Goal: Task Accomplishment & Management: Manage account settings

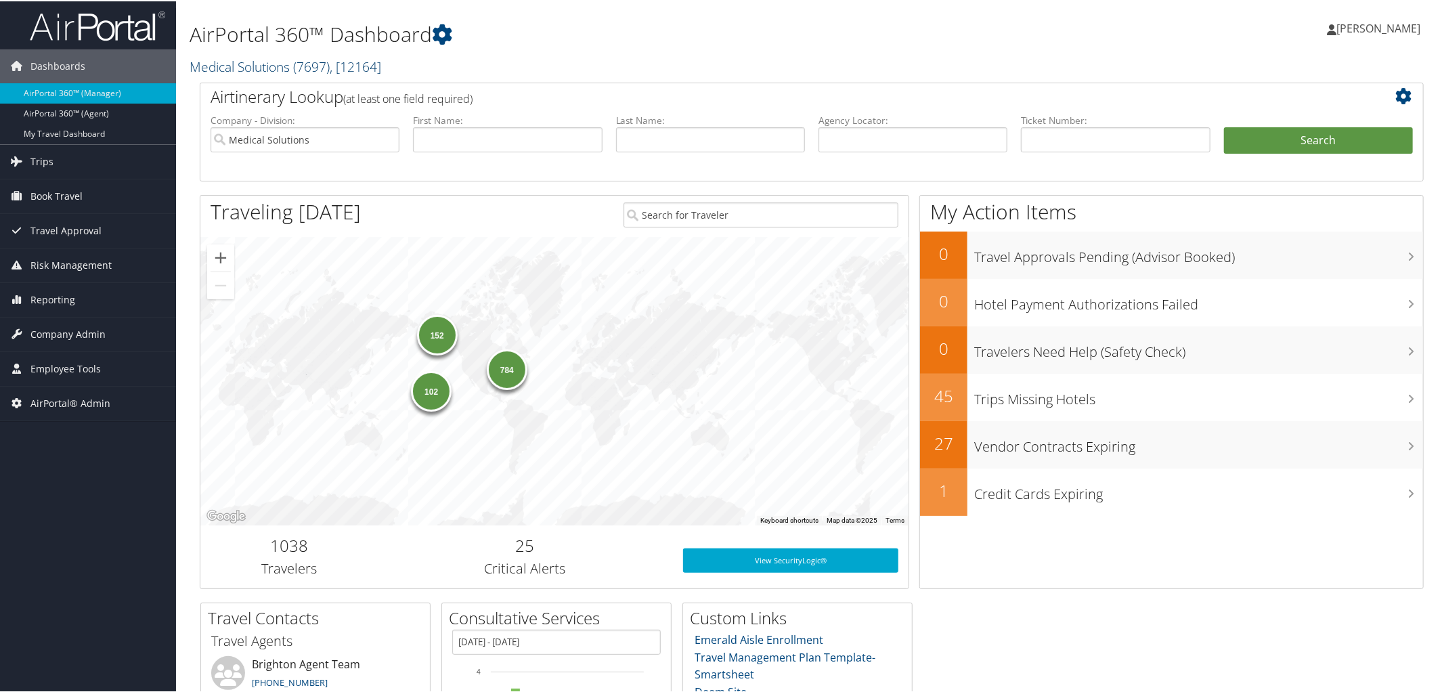
click at [239, 64] on link "Medical Solutions ( 7697 ) , [ 12164 ]" at bounding box center [286, 65] width 192 height 18
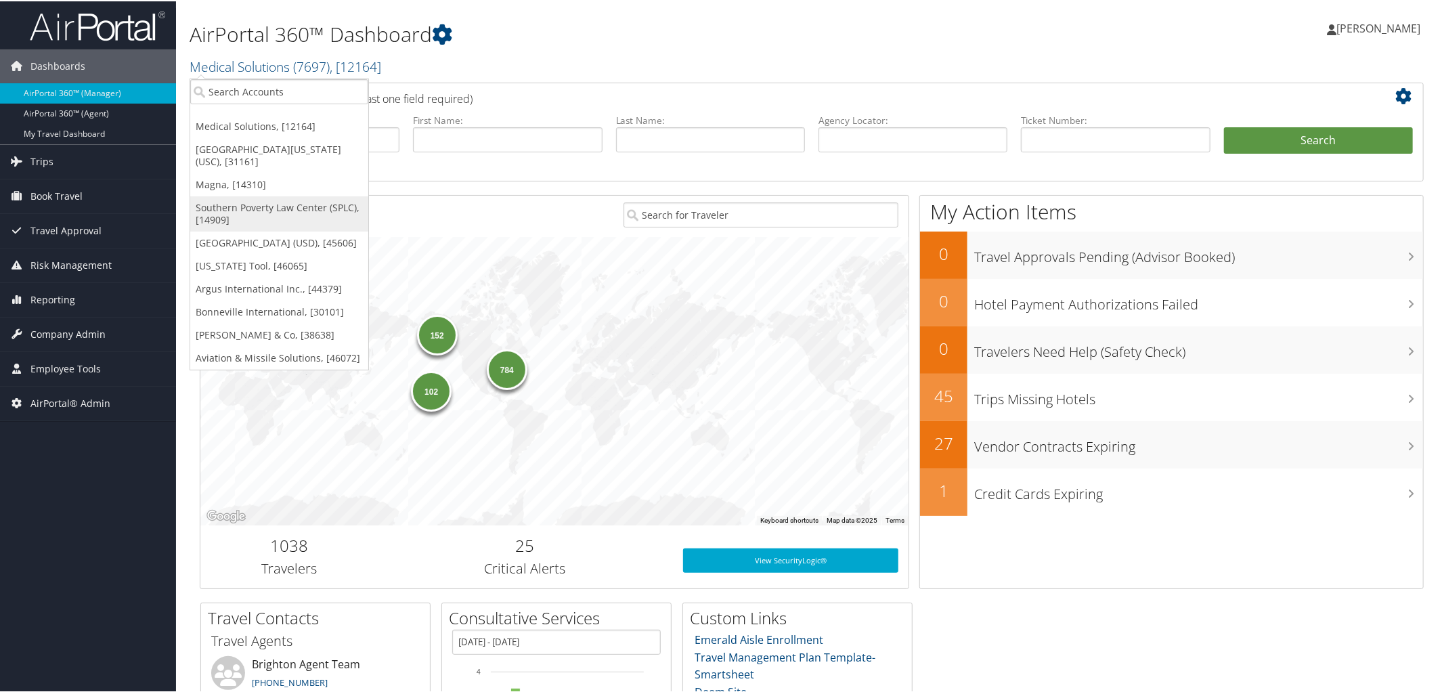
click at [248, 208] on link "Southern Poverty Law Center (SPLC), [14909]" at bounding box center [279, 212] width 178 height 35
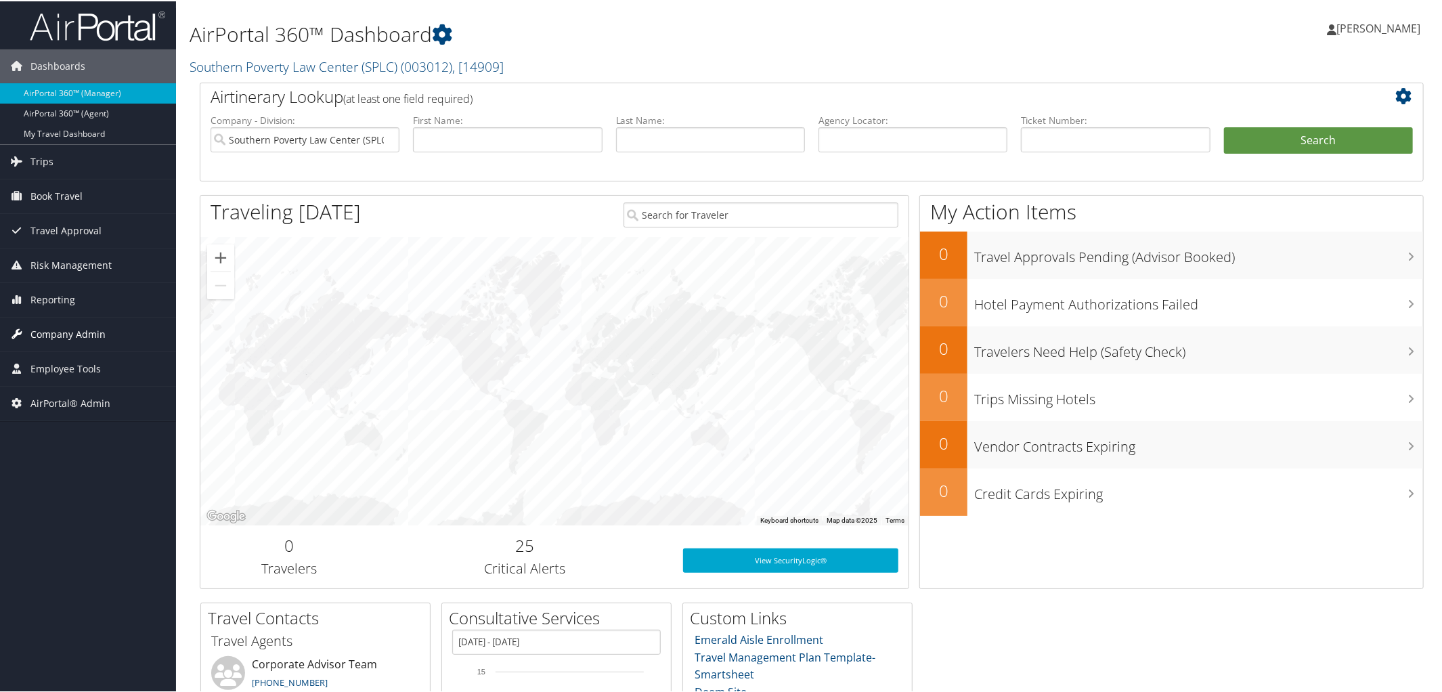
click at [61, 326] on span "Company Admin" at bounding box center [67, 333] width 75 height 34
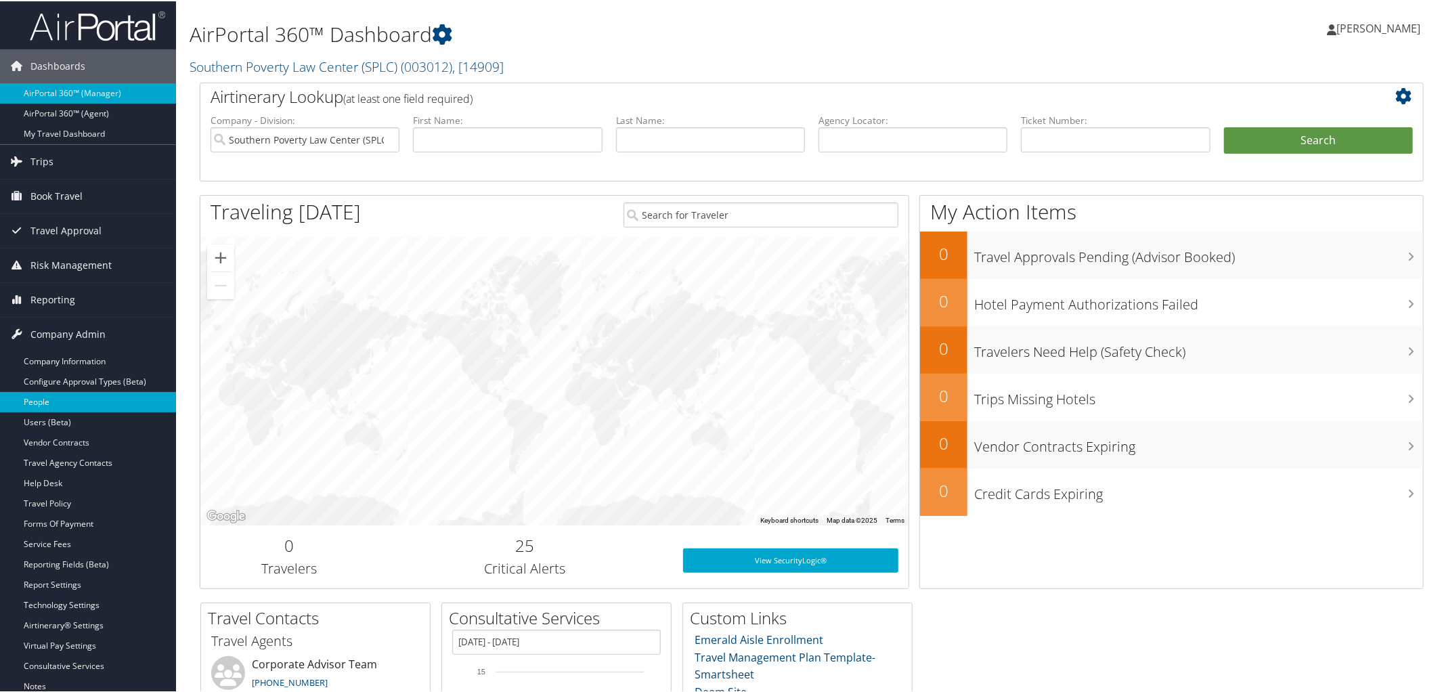
click at [62, 398] on link "People" at bounding box center [88, 401] width 176 height 20
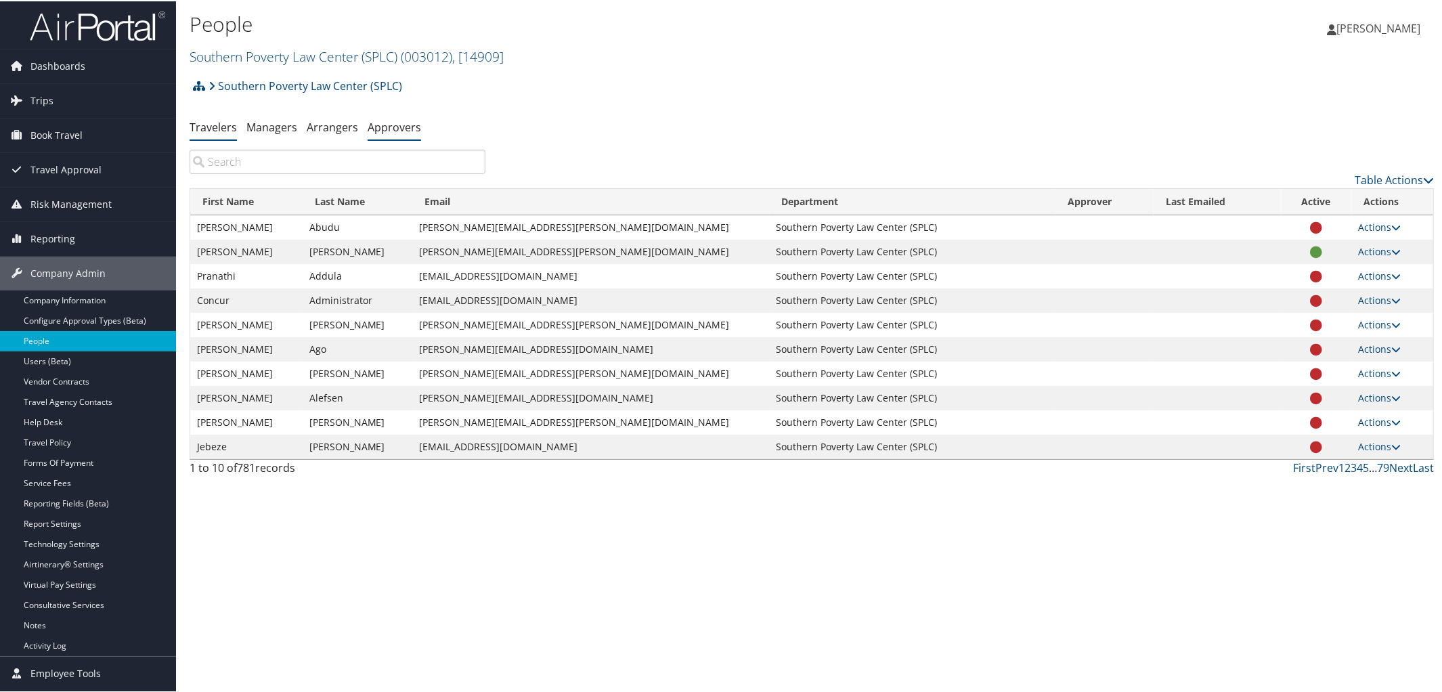
click at [395, 126] on link "Approvers" at bounding box center [394, 125] width 53 height 15
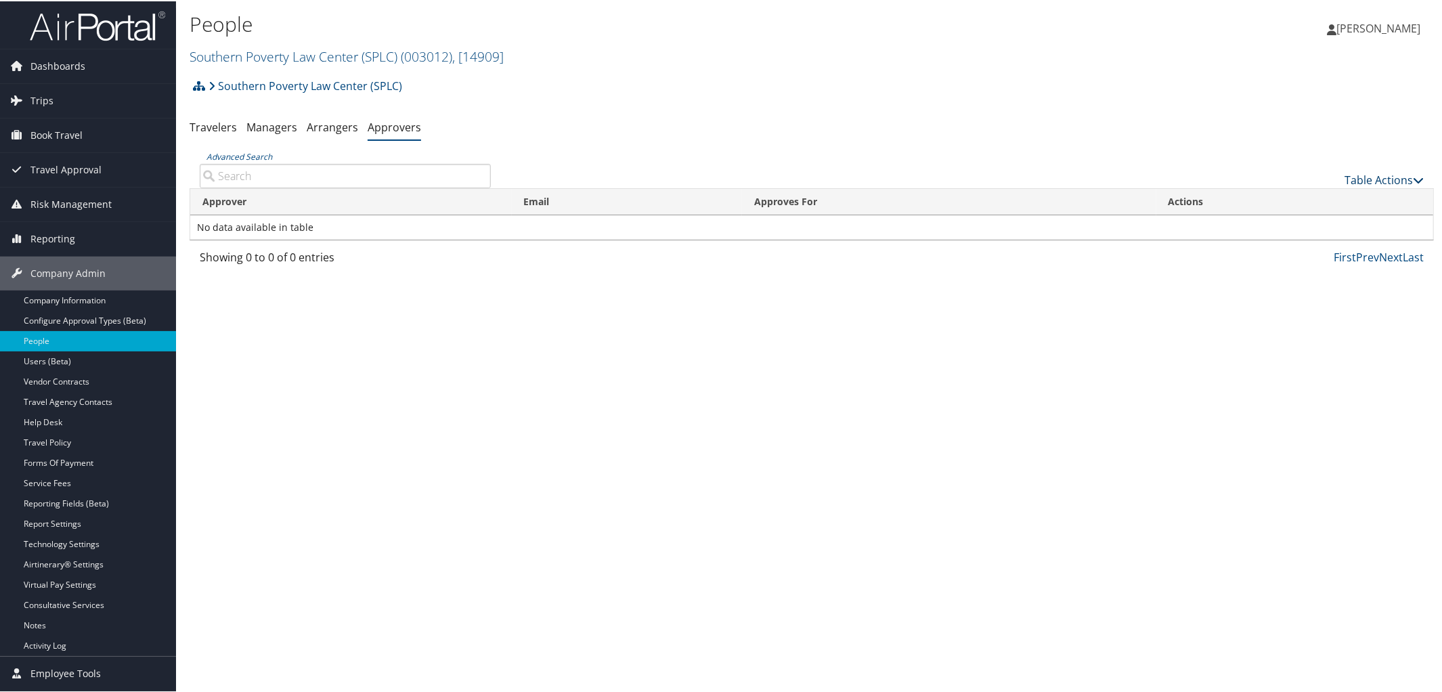
click at [1387, 177] on link "Table Actions" at bounding box center [1383, 178] width 79 height 15
click at [1300, 202] on link "Add An Approver" at bounding box center [1339, 199] width 178 height 23
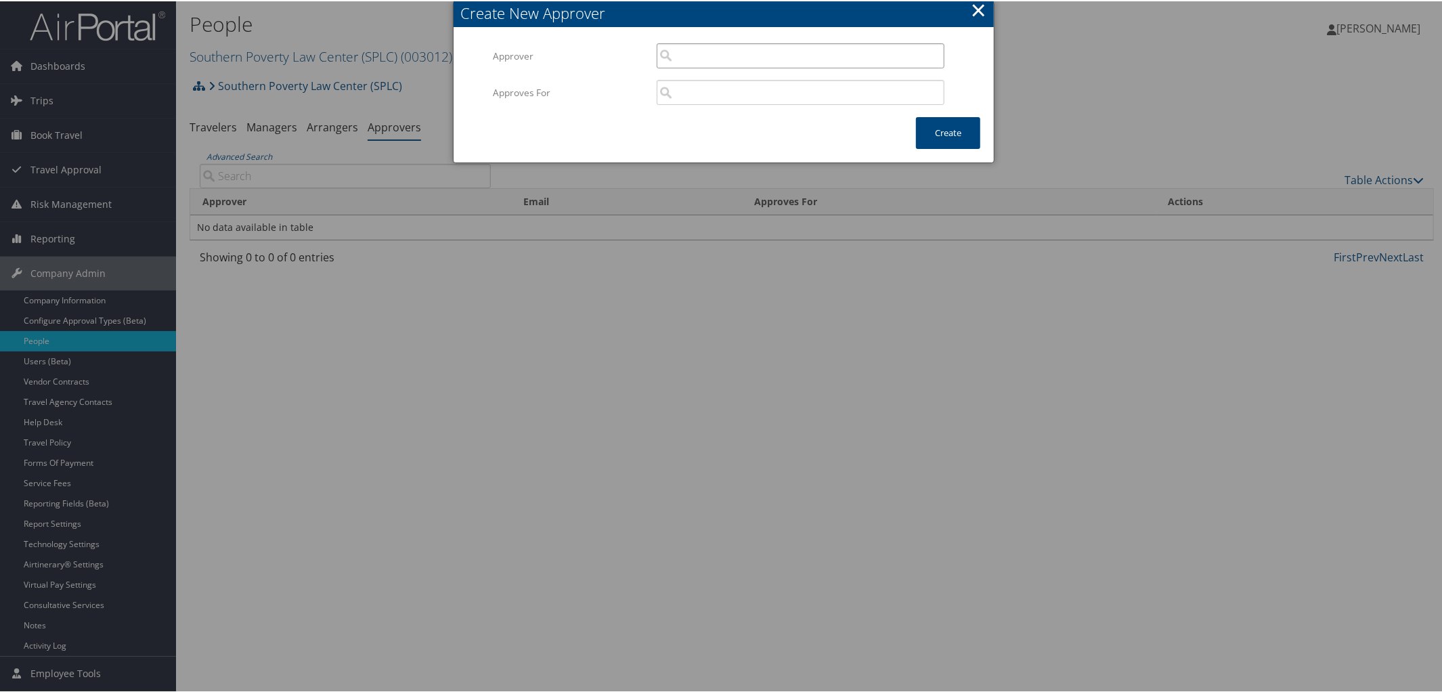
click at [730, 66] on input "search" at bounding box center [801, 54] width 288 height 25
type input "Deryck Malcolm"
click at [975, 5] on button "×" at bounding box center [979, 8] width 16 height 27
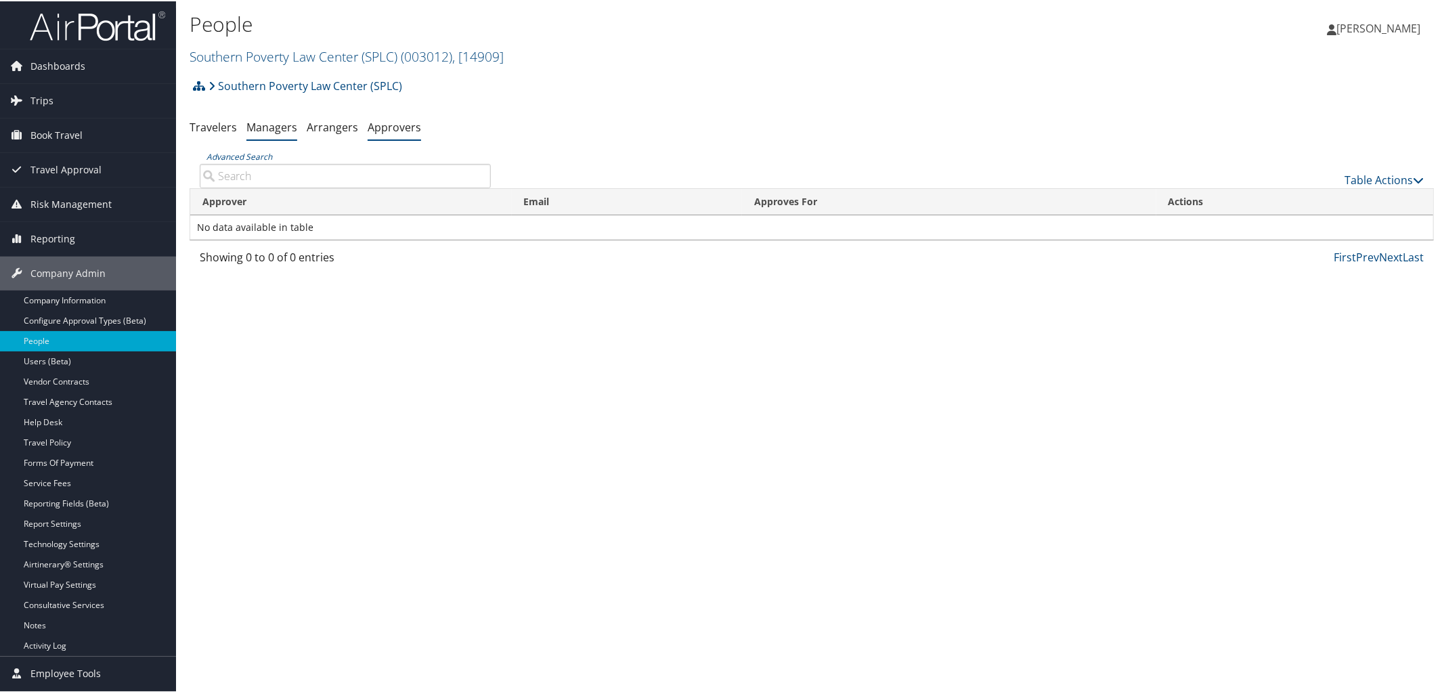
click at [261, 123] on link "Managers" at bounding box center [271, 125] width 51 height 15
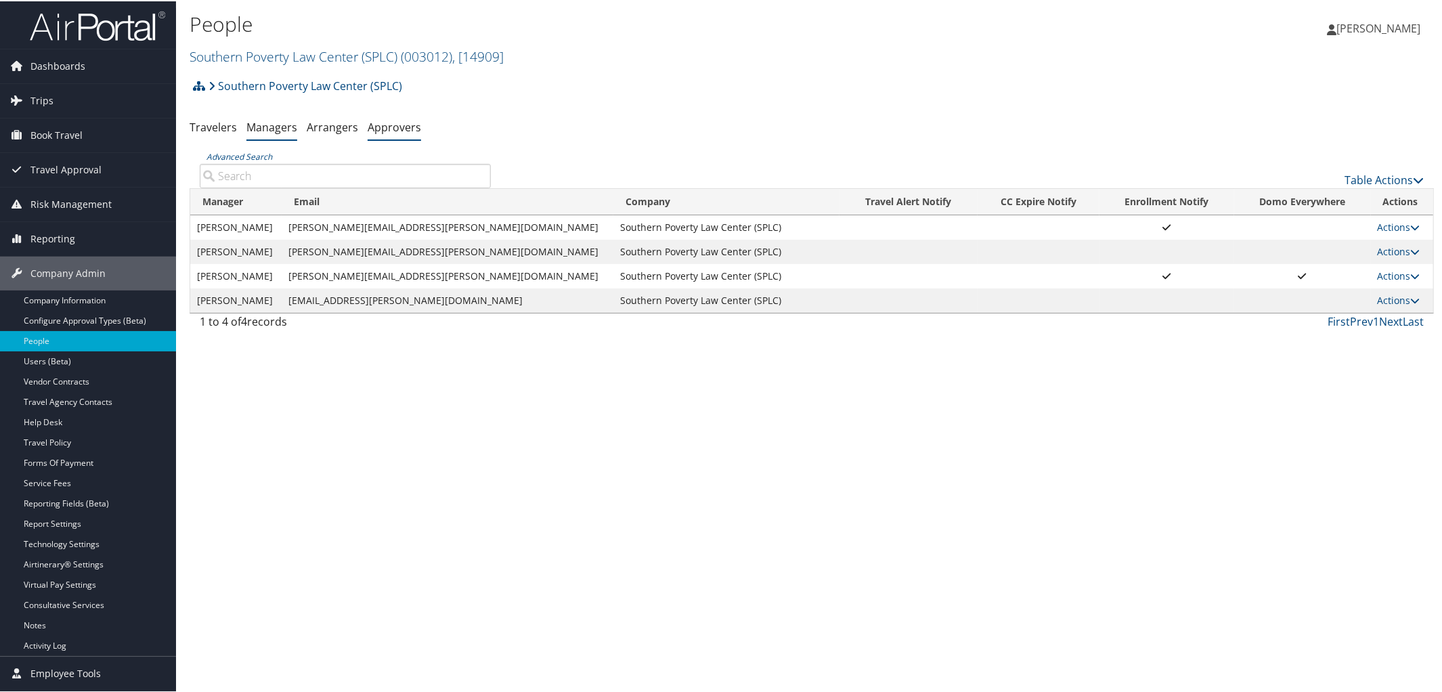
click at [392, 120] on link "Approvers" at bounding box center [394, 125] width 53 height 15
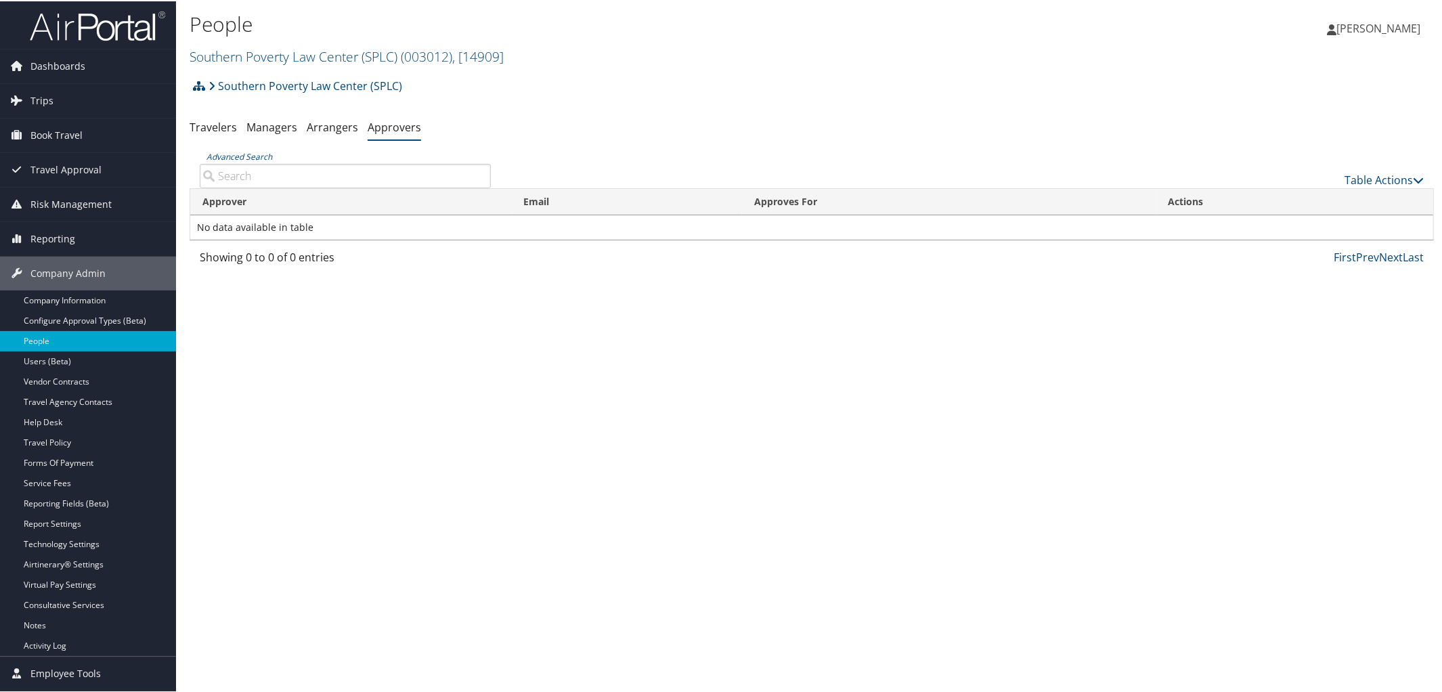
click at [1420, 175] on div "Table Actions" at bounding box center [967, 167] width 933 height 39
click at [1416, 174] on icon at bounding box center [1418, 178] width 11 height 11
click at [1328, 196] on link "Add An Approver" at bounding box center [1339, 199] width 178 height 23
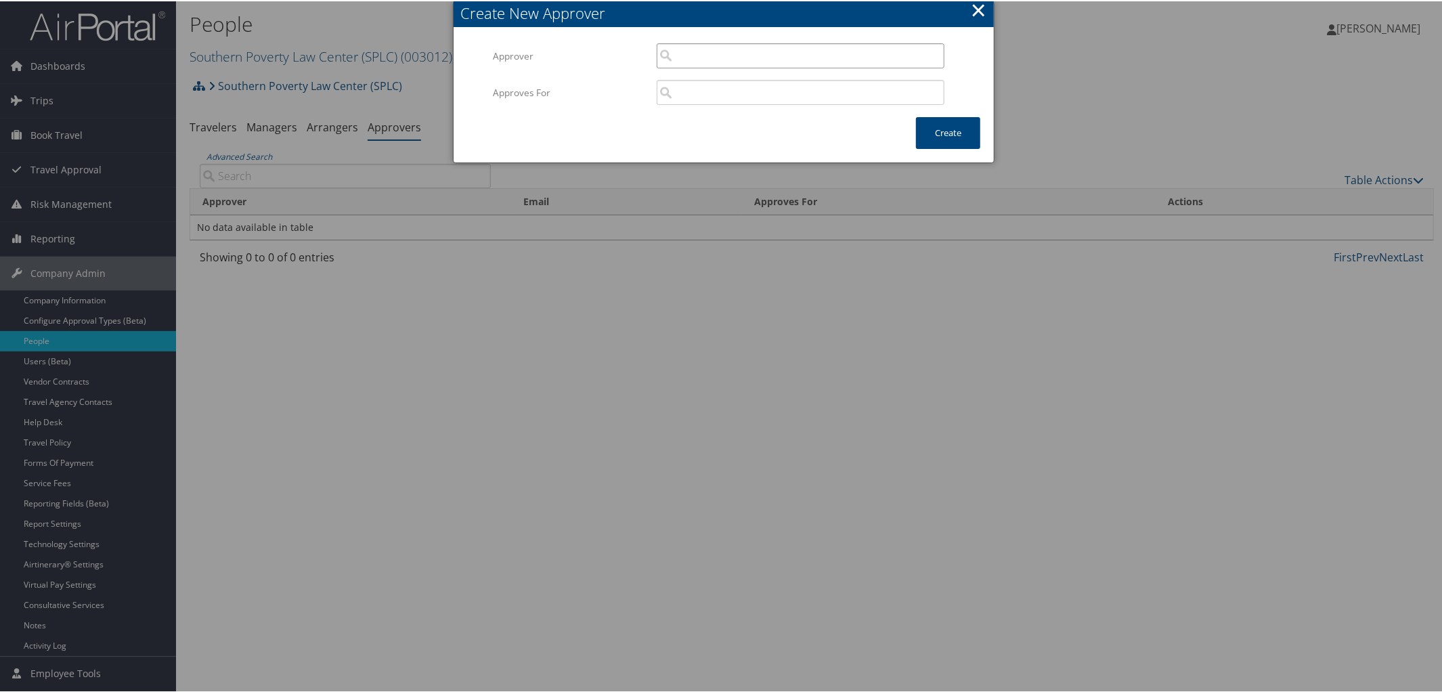
click at [764, 62] on input "search" at bounding box center [801, 54] width 288 height 25
click at [763, 82] on div "Deryck Marcum (deryck.marcum@splcenter.org)" at bounding box center [801, 80] width 282 height 14
type input "[PERSON_NAME]"
click at [703, 95] on input "search" at bounding box center [801, 91] width 288 height 25
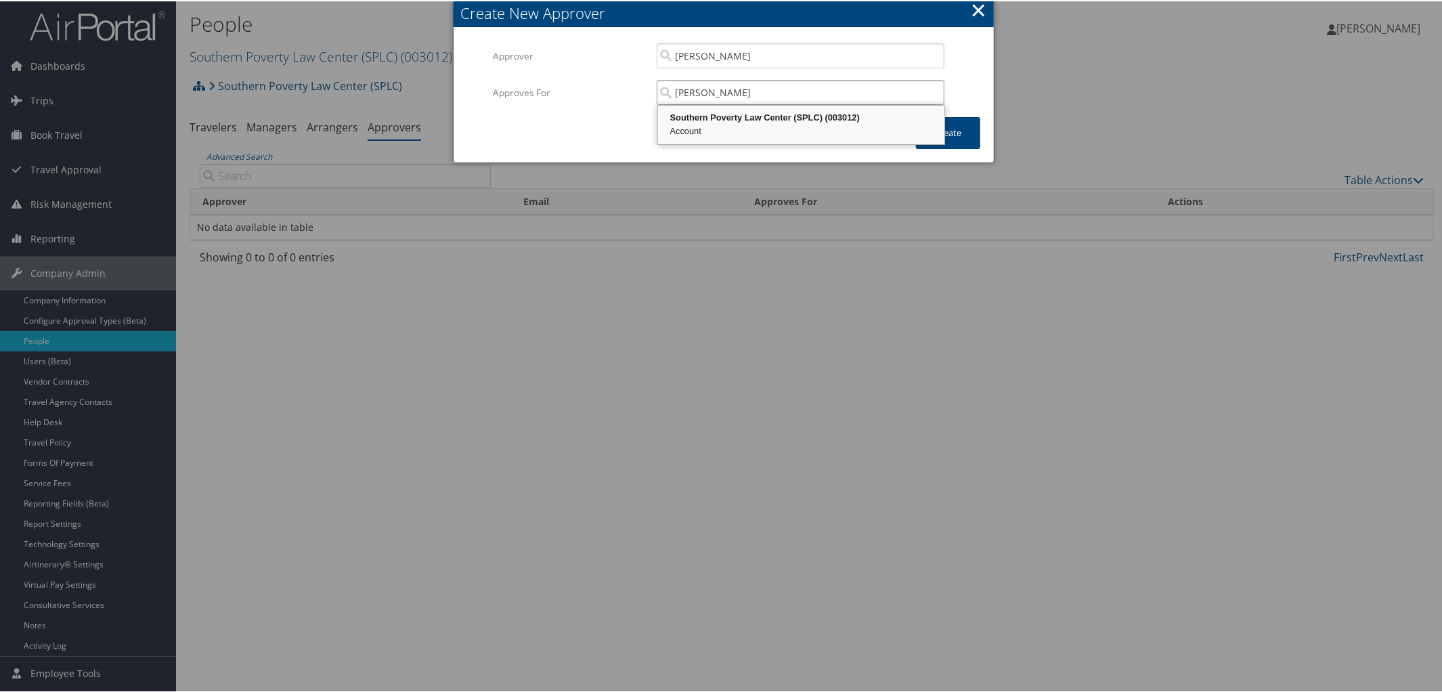
click at [710, 113] on div "Southern Poverty Law Center (SPLC) (003012)" at bounding box center [801, 117] width 282 height 14
type input "Southern Poverty Law Center (SPLC)"
click at [935, 130] on button "Create" at bounding box center [948, 132] width 64 height 32
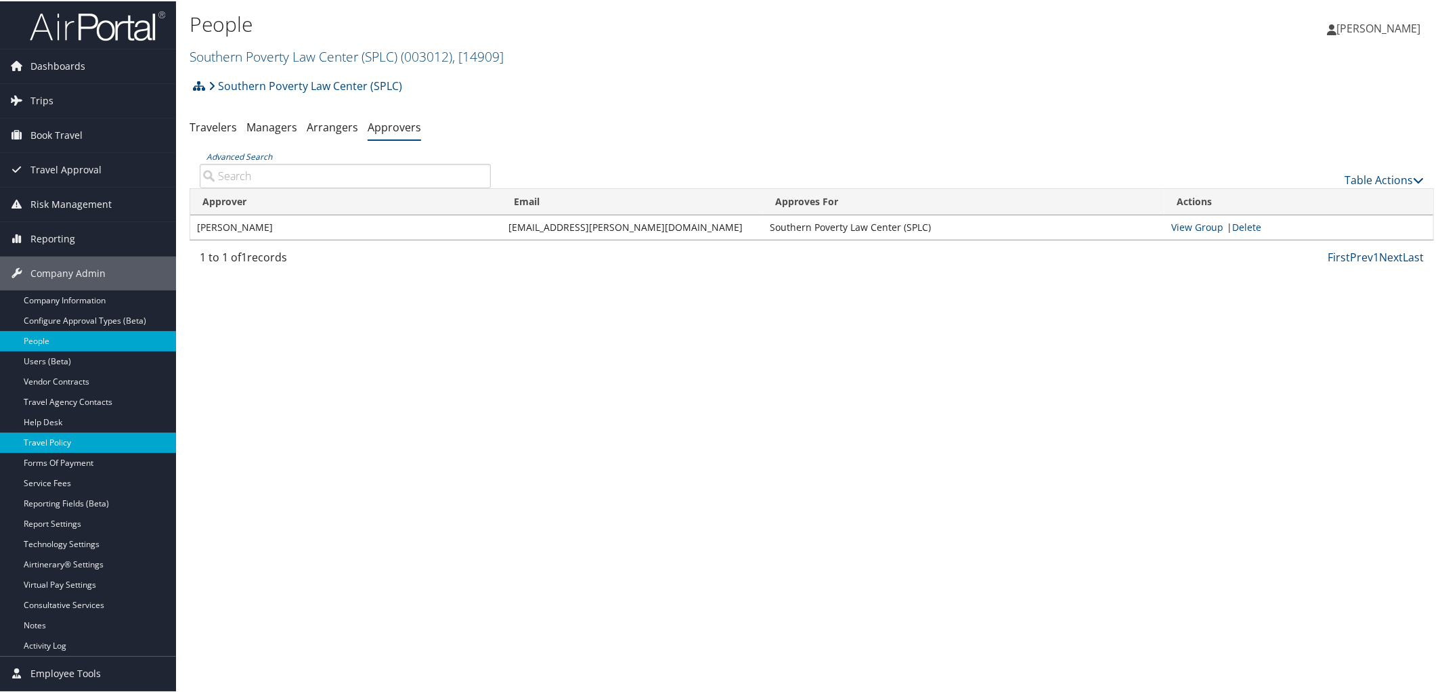
click at [48, 446] on link "Travel Policy" at bounding box center [88, 441] width 176 height 20
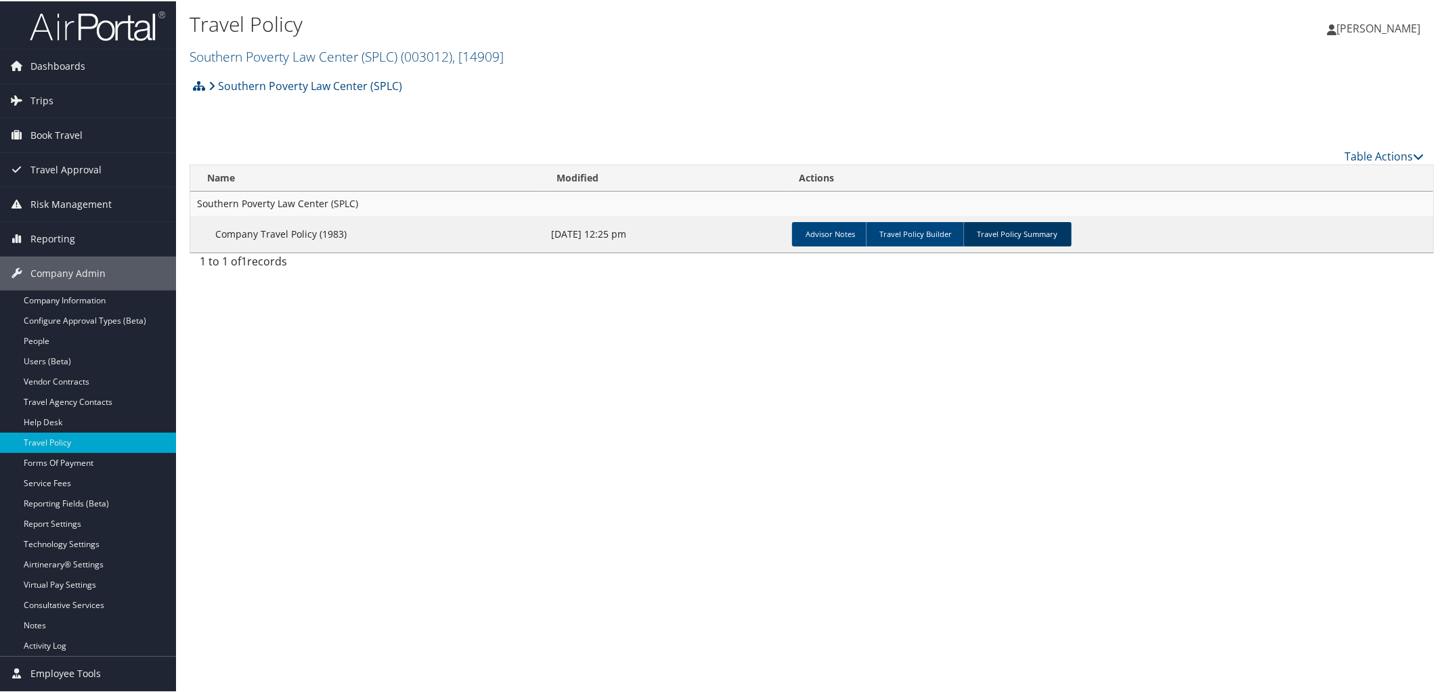
click at [1009, 238] on link "Travel Policy Summary" at bounding box center [1017, 233] width 108 height 24
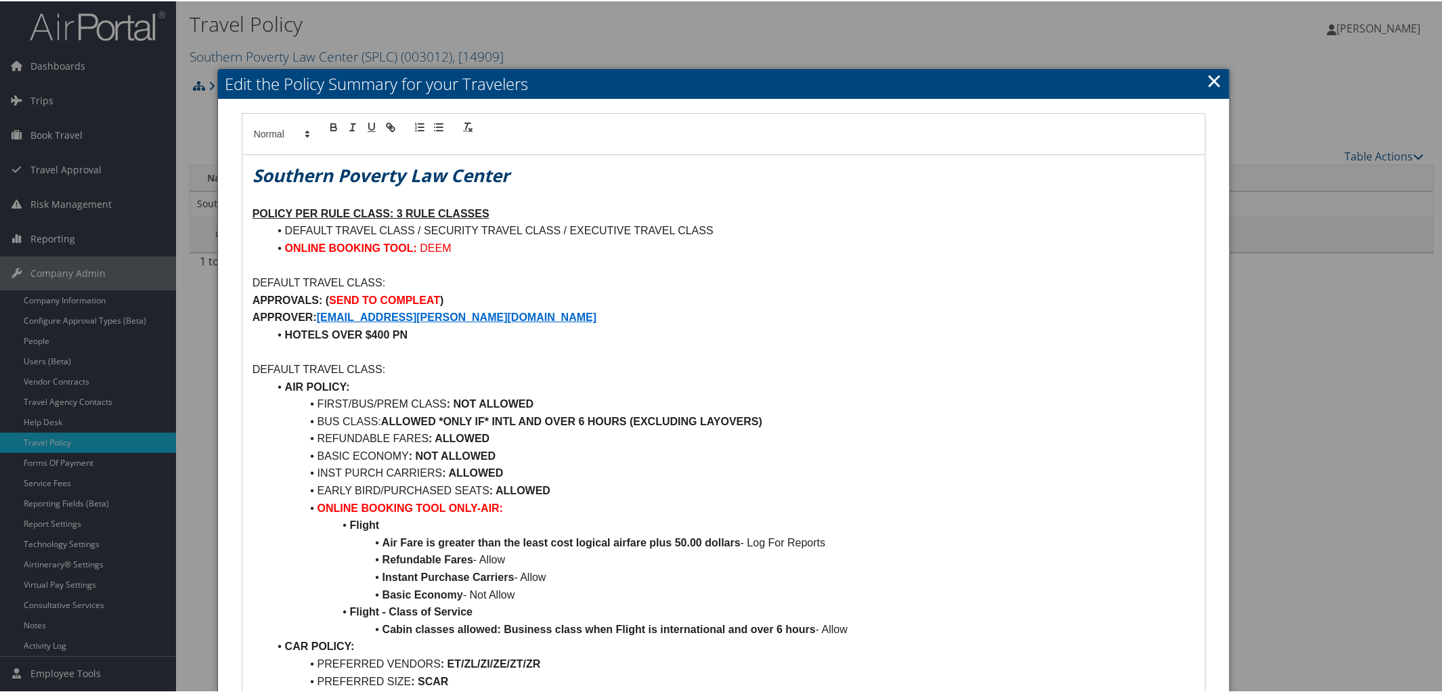
click at [411, 310] on strong "DERYCK.MALCOLM@SPLCENTER.ORG" at bounding box center [457, 316] width 280 height 12
click at [420, 310] on strong "DERYCK.MALCOLM@SPLCENTER.ORG" at bounding box center [457, 316] width 280 height 12
click at [493, 340] on link at bounding box center [495, 341] width 32 height 10
type input "DERYCK.MALCOLM@SPLCENTER.ORGHOTELS OVER $400 PN"
click at [504, 342] on link at bounding box center [498, 341] width 31 height 10
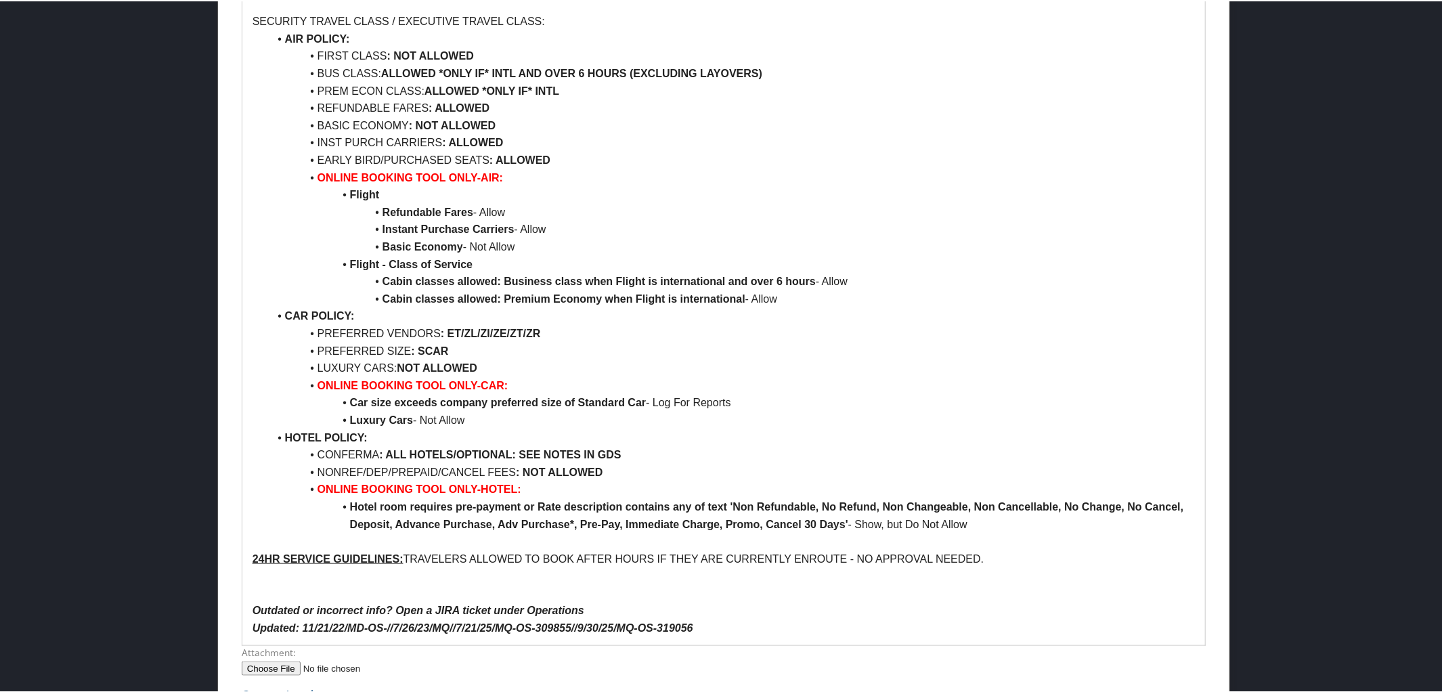
scroll to position [1044, 0]
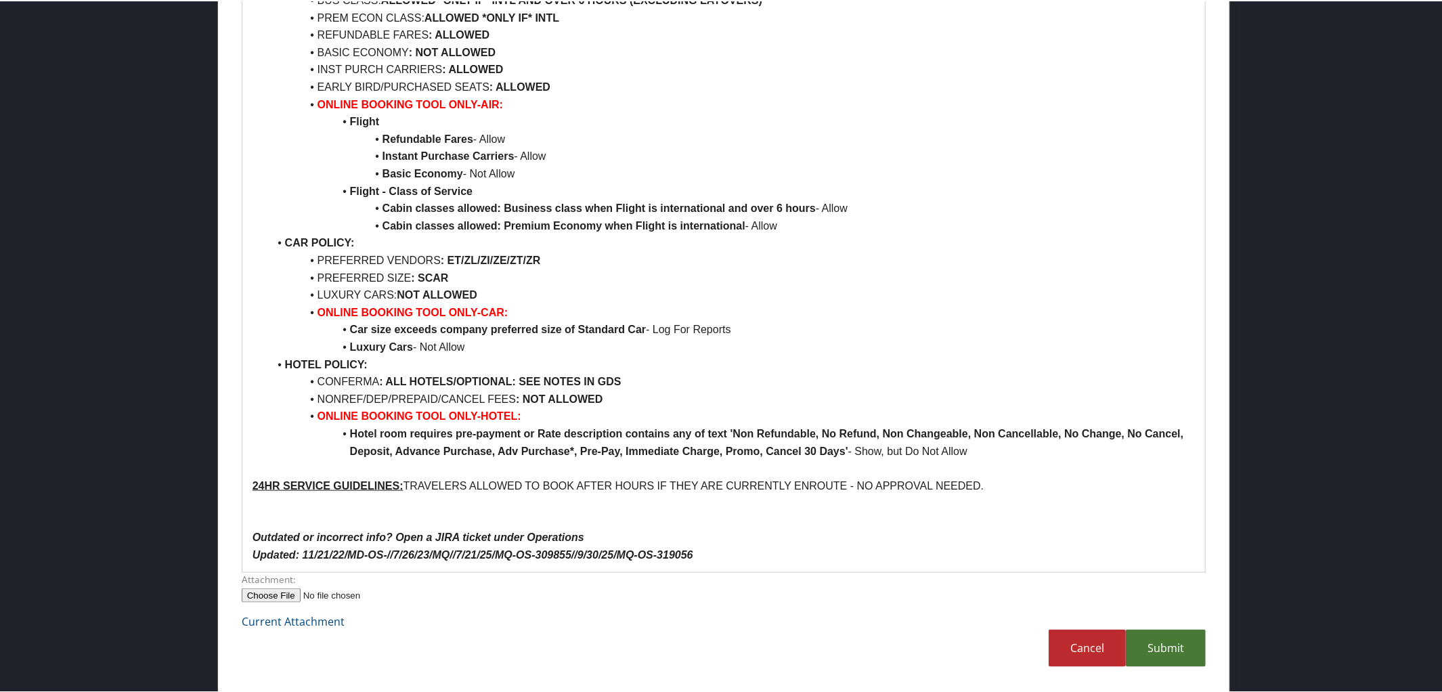
click at [1157, 646] on link "Submit" at bounding box center [1166, 646] width 80 height 37
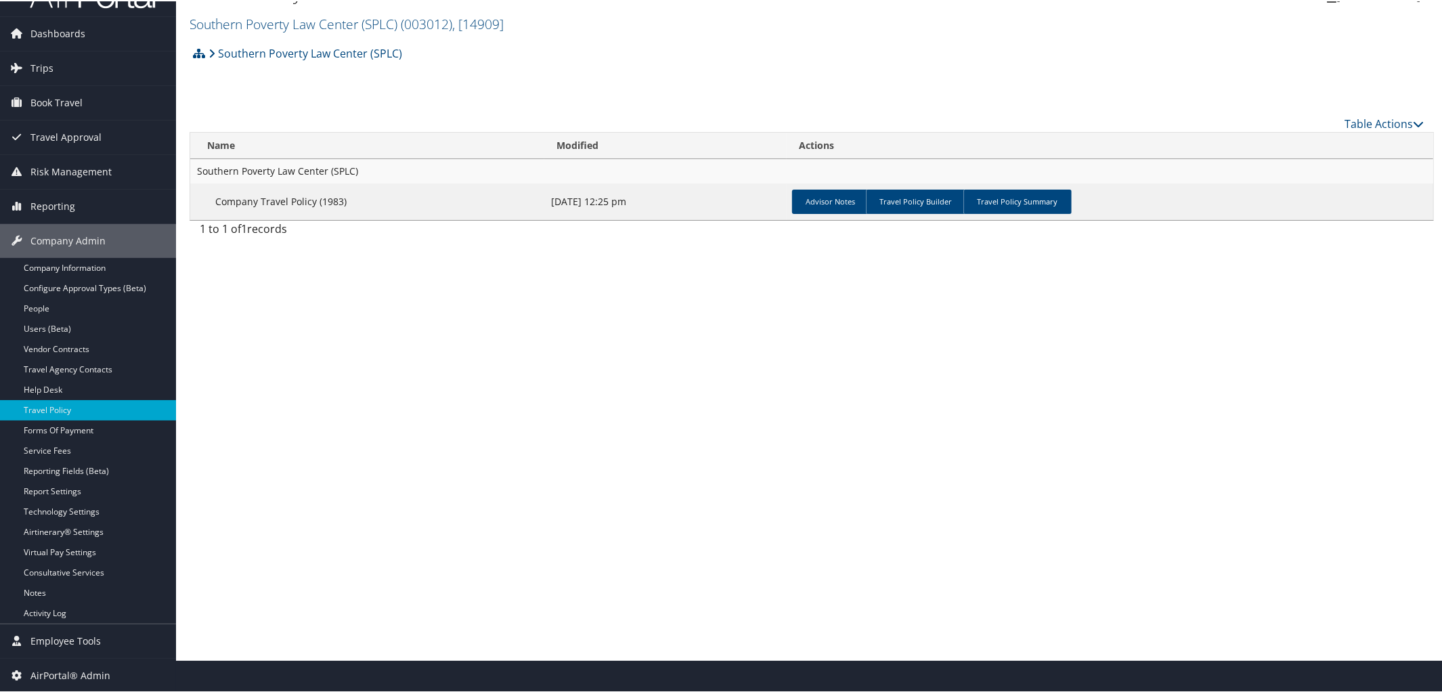
scroll to position [32, 0]
click at [1027, 189] on link "Travel Policy Summary" at bounding box center [1017, 201] width 108 height 24
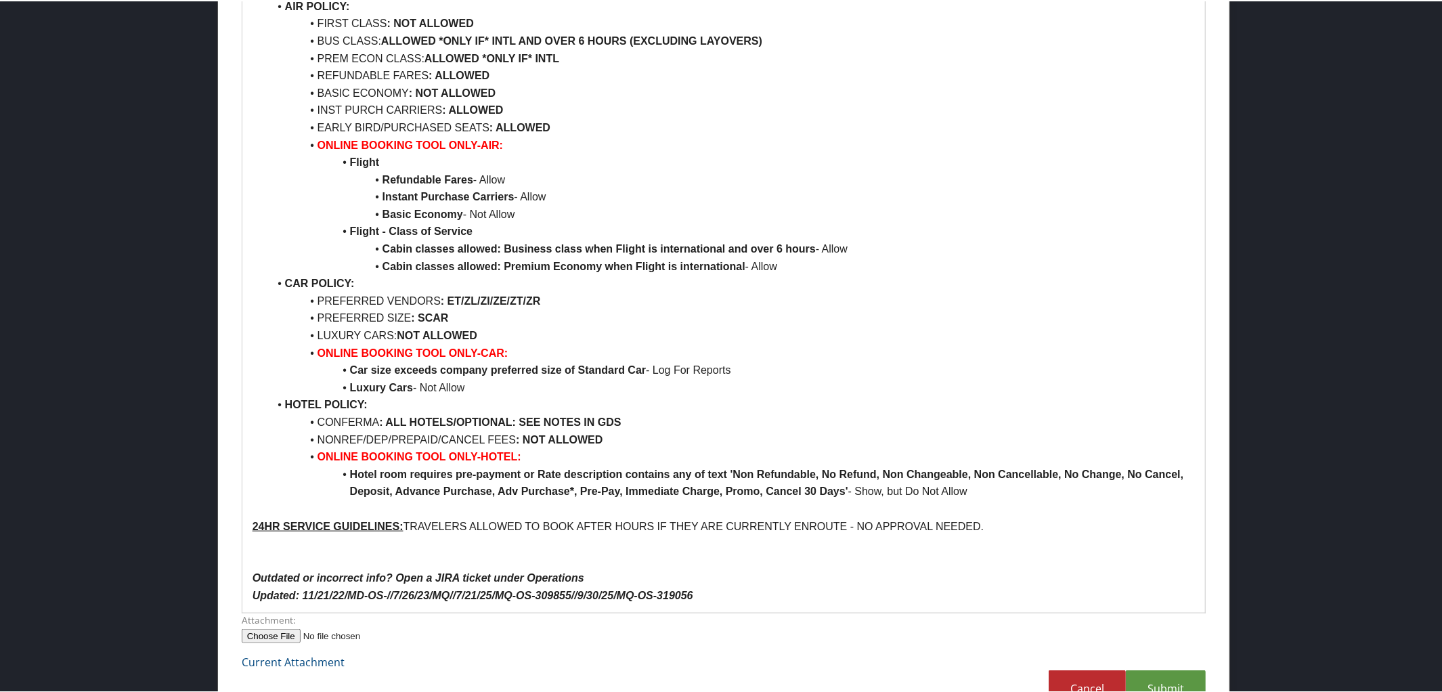
scroll to position [1077, 0]
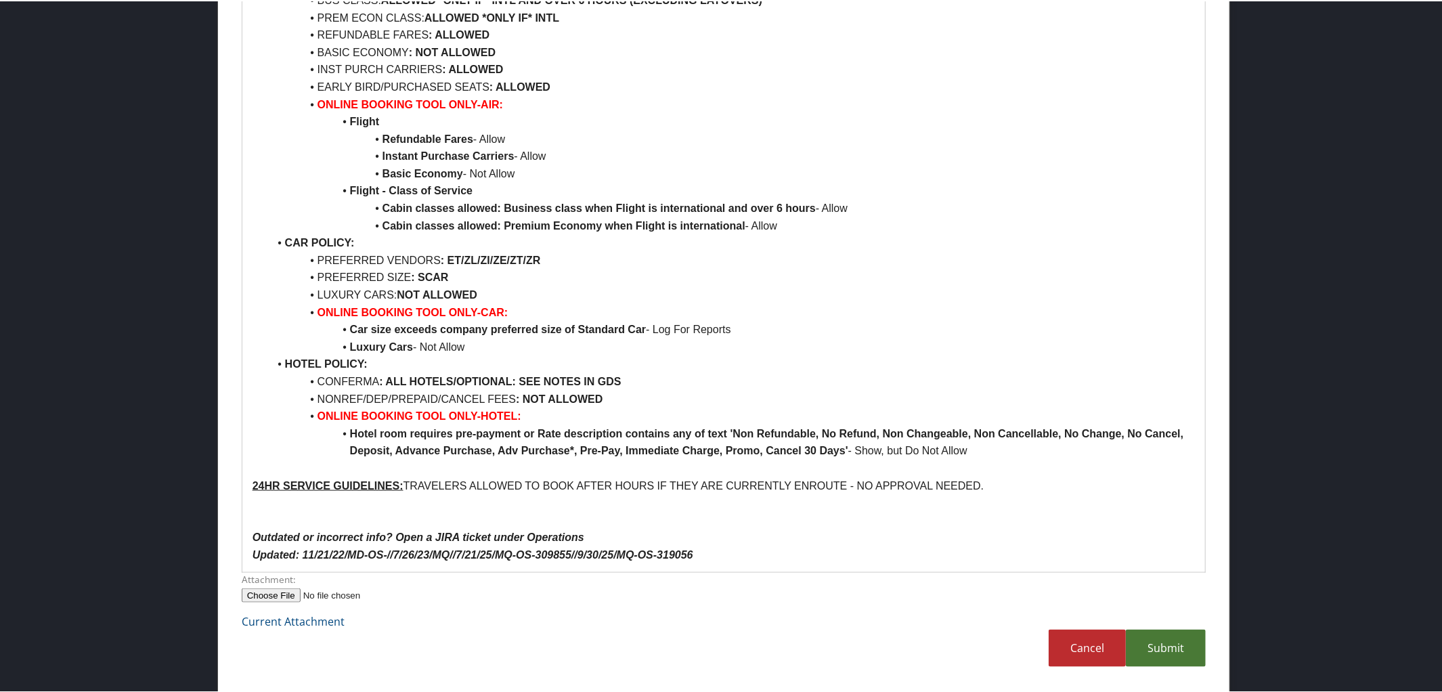
click at [1154, 656] on link "Submit" at bounding box center [1166, 646] width 80 height 37
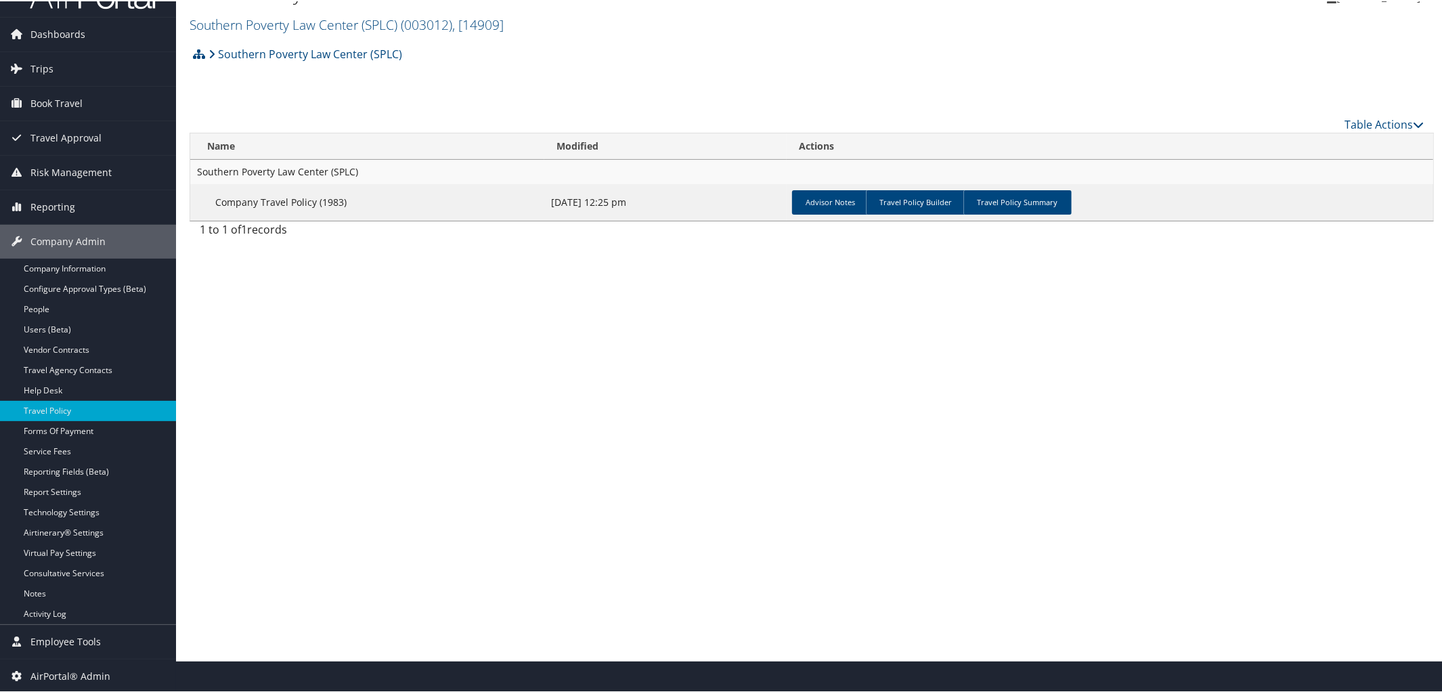
scroll to position [0, 0]
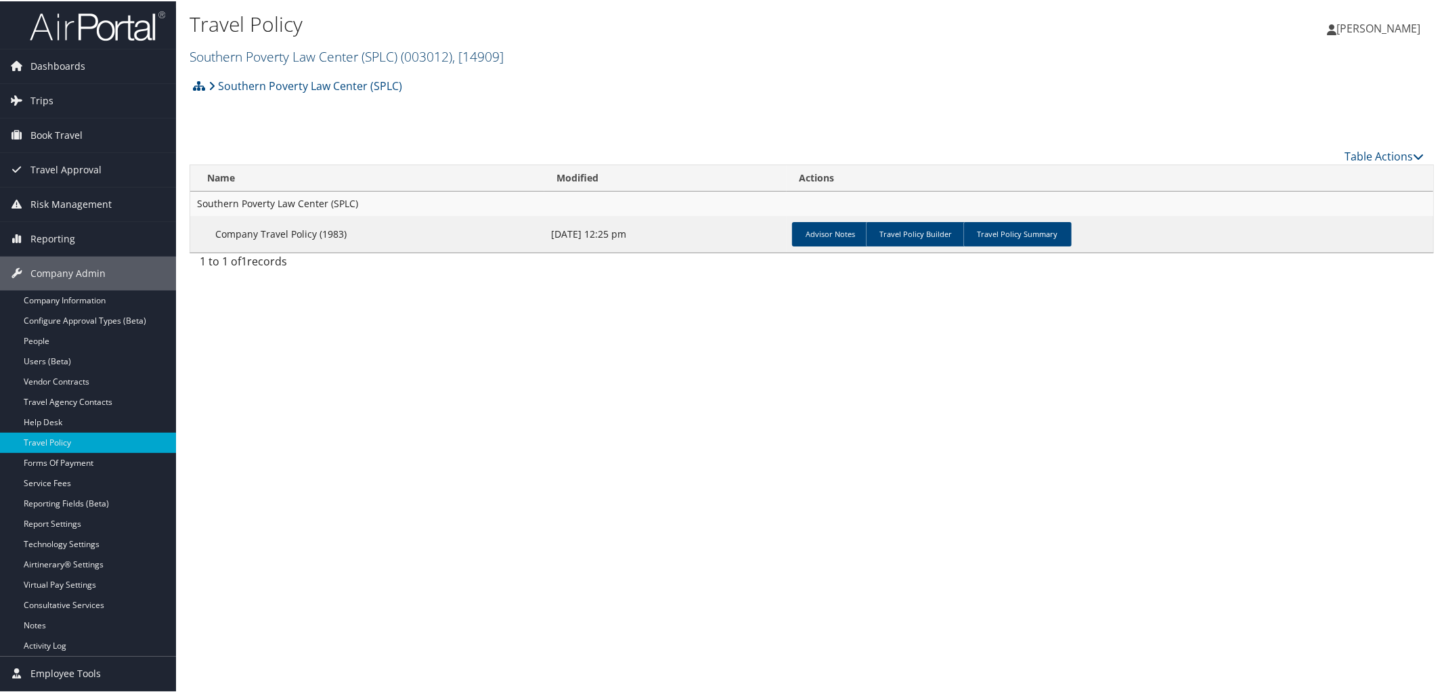
click at [229, 62] on link "Southern Poverty Law Center (SPLC) ( 003012 ) , [ 14909 ]" at bounding box center [347, 55] width 314 height 18
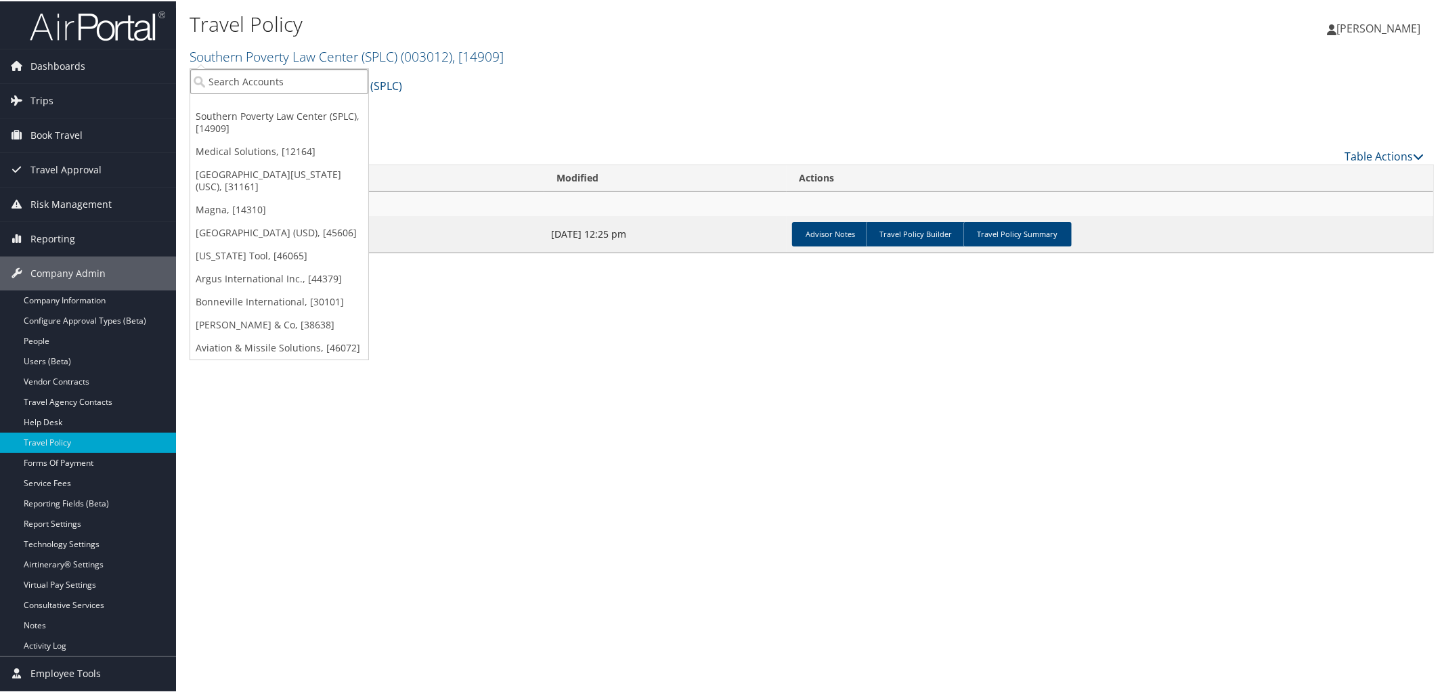
click at [229, 77] on input "search" at bounding box center [279, 80] width 178 height 25
type input "70004"
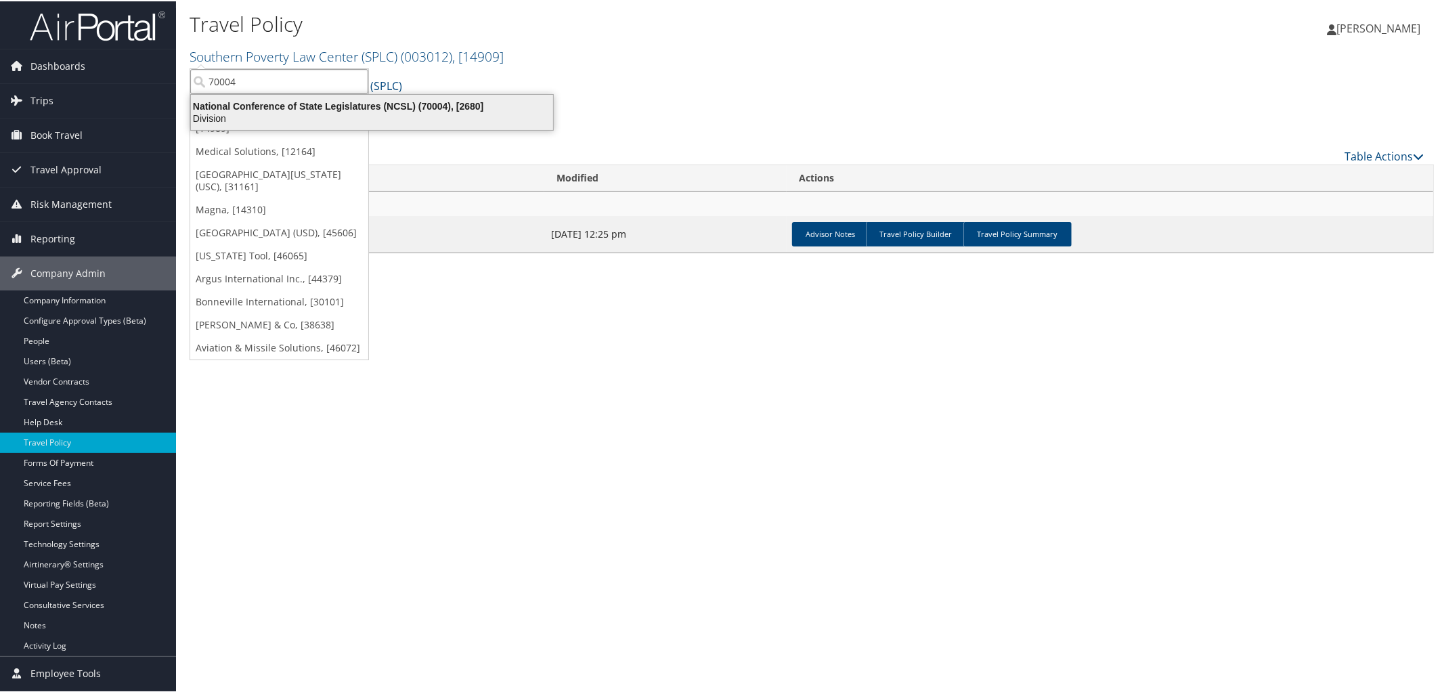
click at [249, 99] on div "National Conference of State Legislatures (NCSL) (70004), [2680]" at bounding box center [372, 105] width 378 height 12
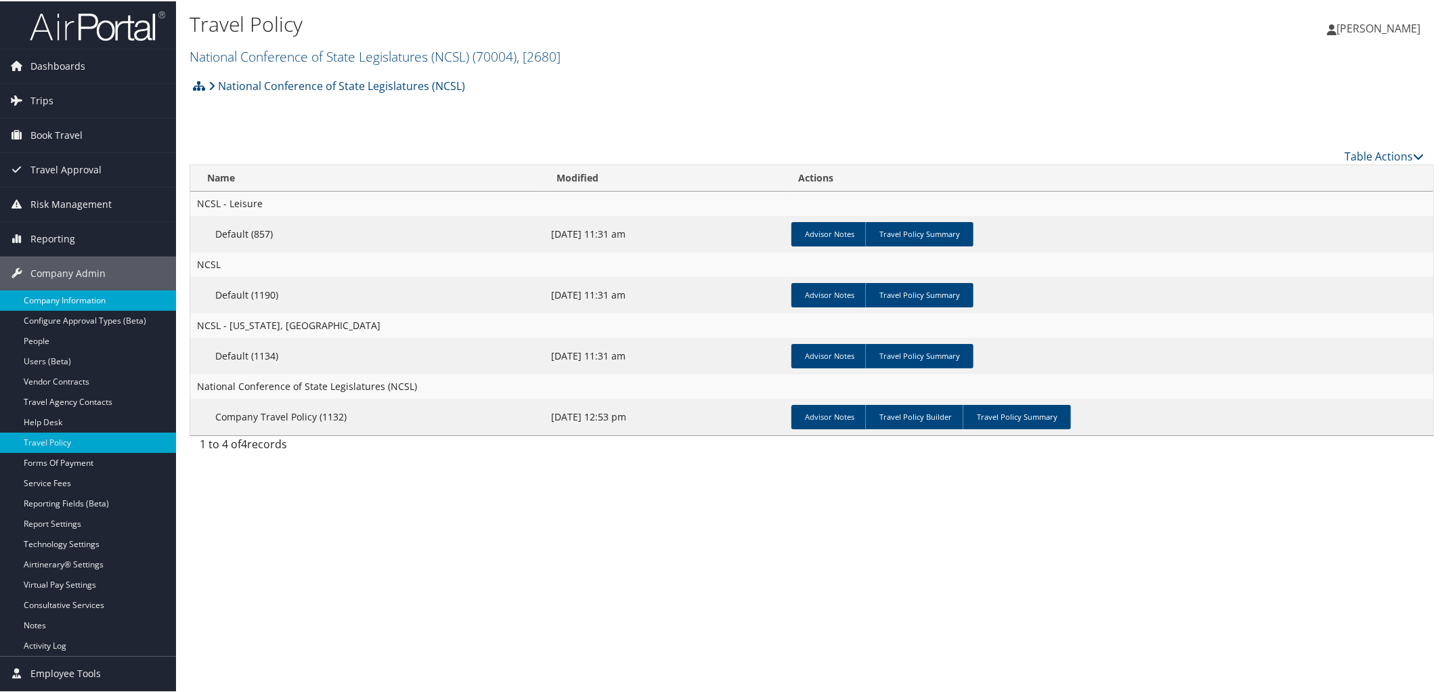
click at [70, 292] on link "Company Information" at bounding box center [88, 299] width 176 height 20
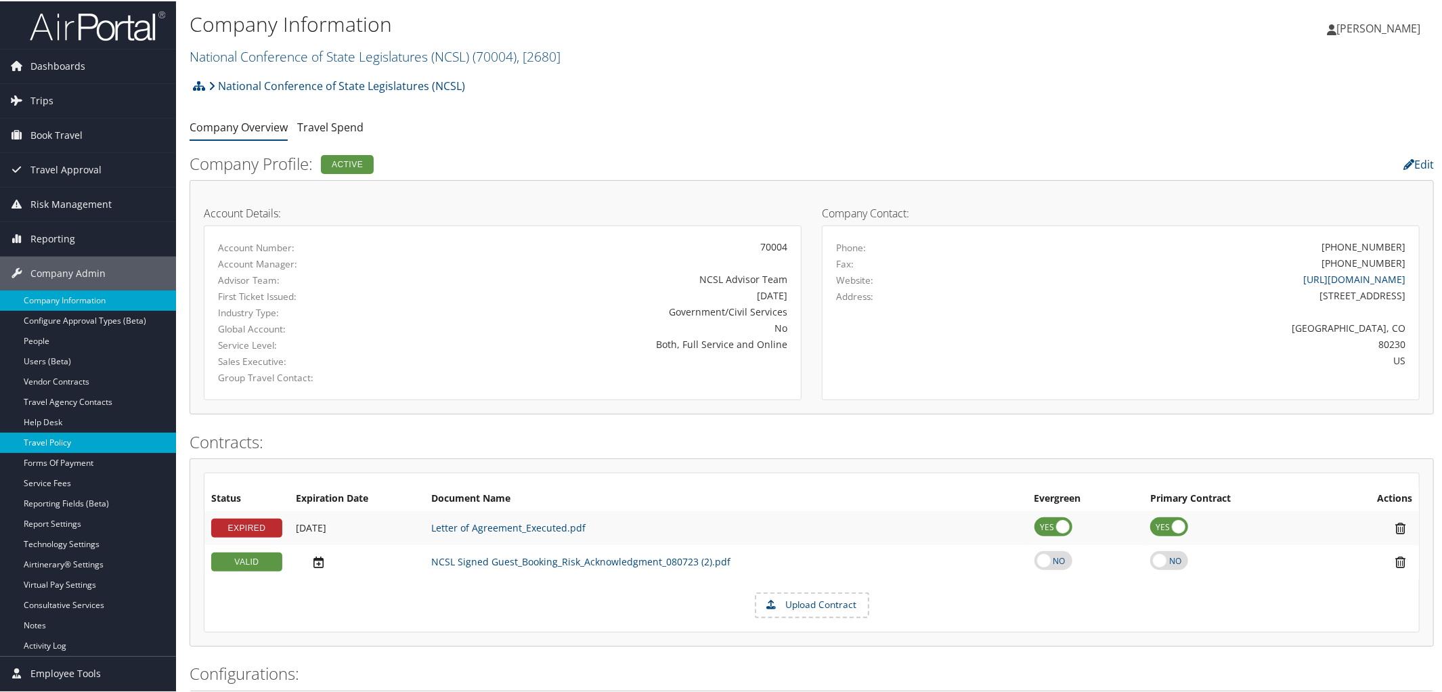
click at [87, 438] on link "Travel Policy" at bounding box center [88, 441] width 176 height 20
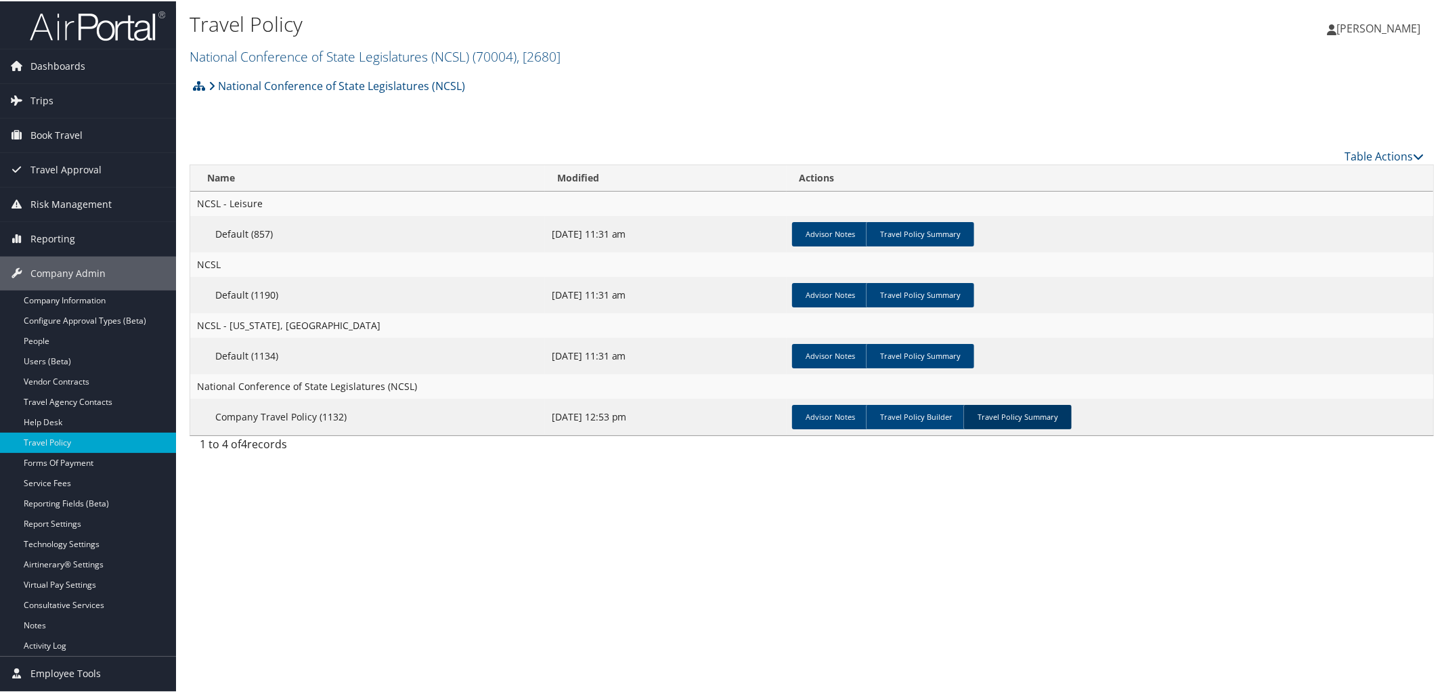
click at [1009, 417] on link "Travel Policy Summary" at bounding box center [1017, 415] width 108 height 24
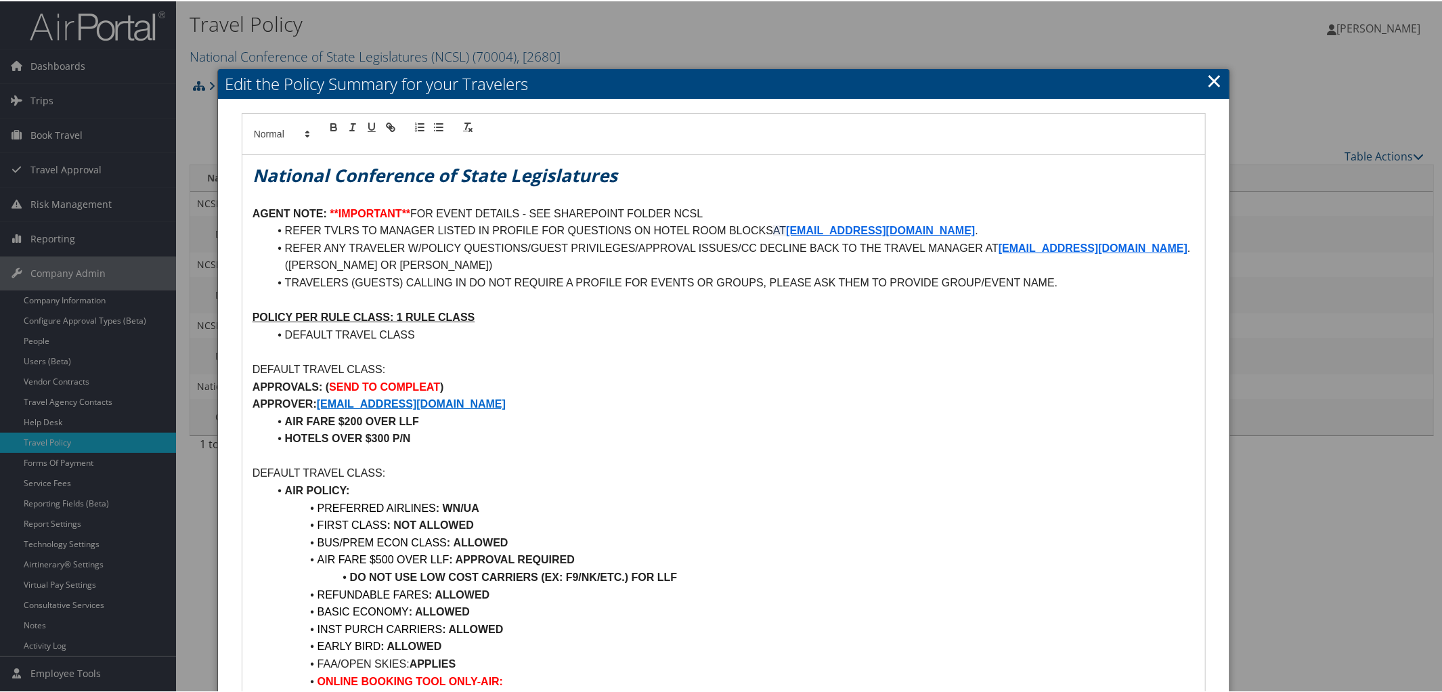
click at [1206, 80] on link "×" at bounding box center [1214, 79] width 16 height 27
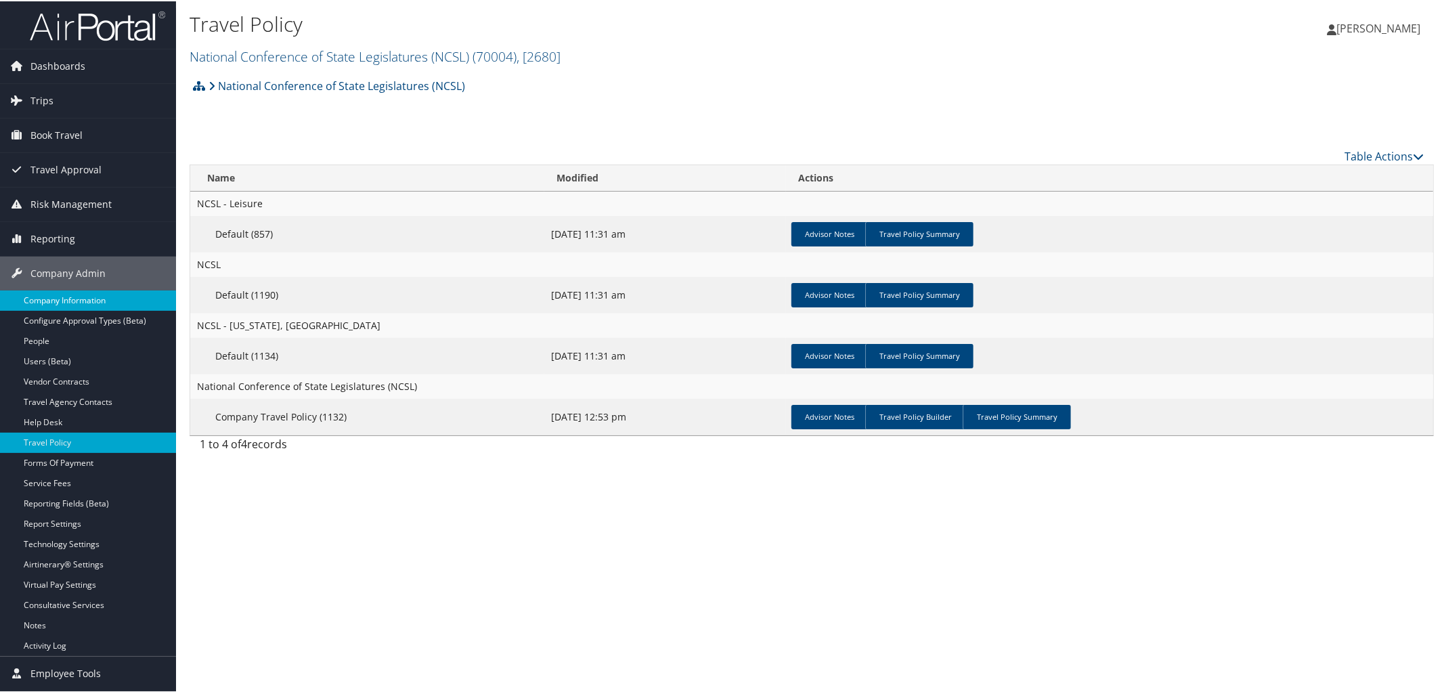
click at [95, 300] on link "Company Information" at bounding box center [88, 299] width 176 height 20
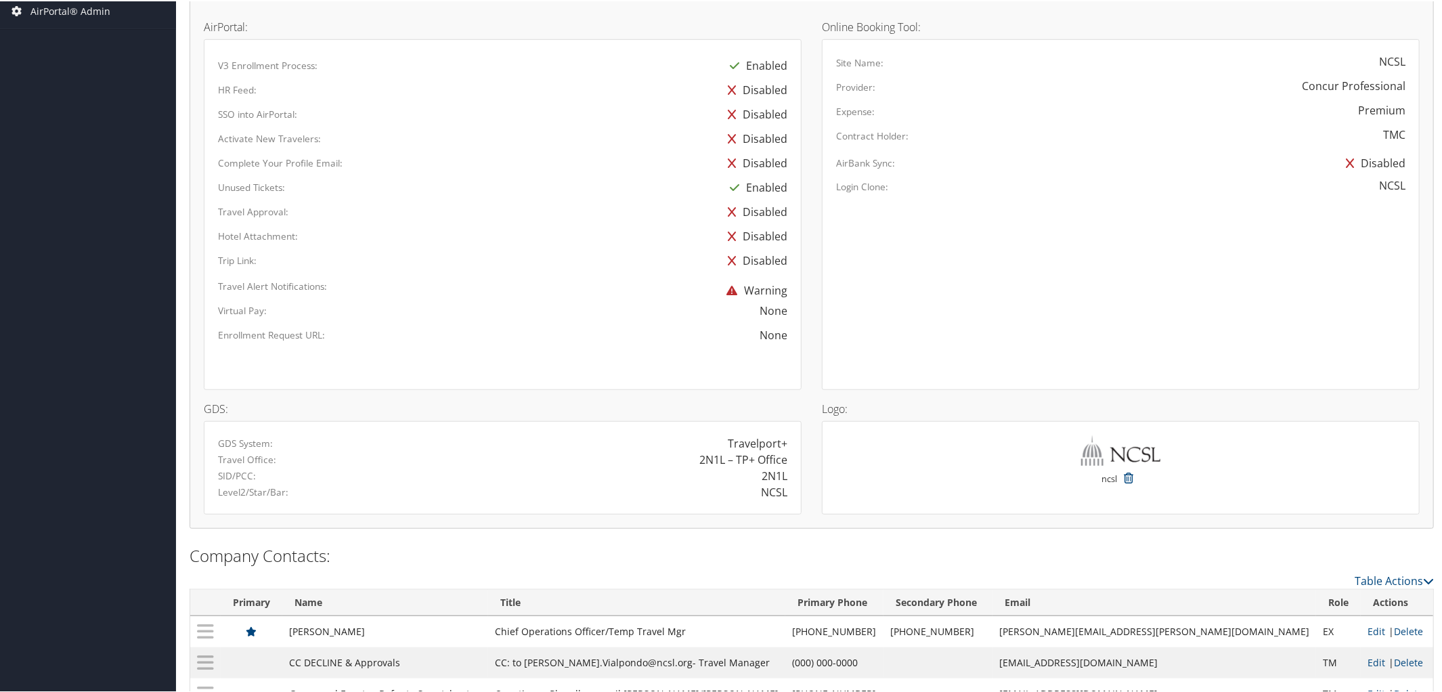
scroll to position [738, 0]
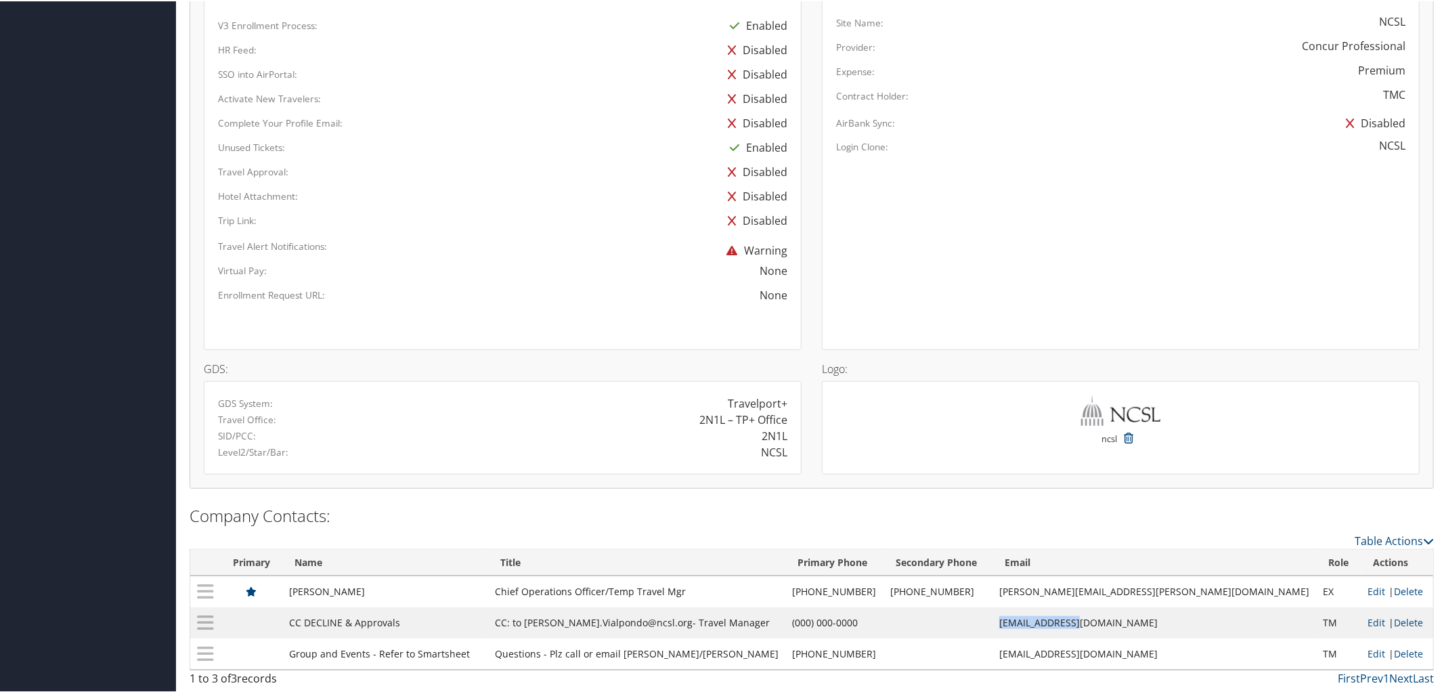
drag, startPoint x: 1131, startPoint y: 617, endPoint x: 1222, endPoint y: 618, distance: 90.7
click at [1222, 618] on td "[EMAIL_ADDRESS][DOMAIN_NAME]" at bounding box center [1154, 621] width 324 height 31
copy td "[EMAIL_ADDRESS][DOMAIN_NAME]"
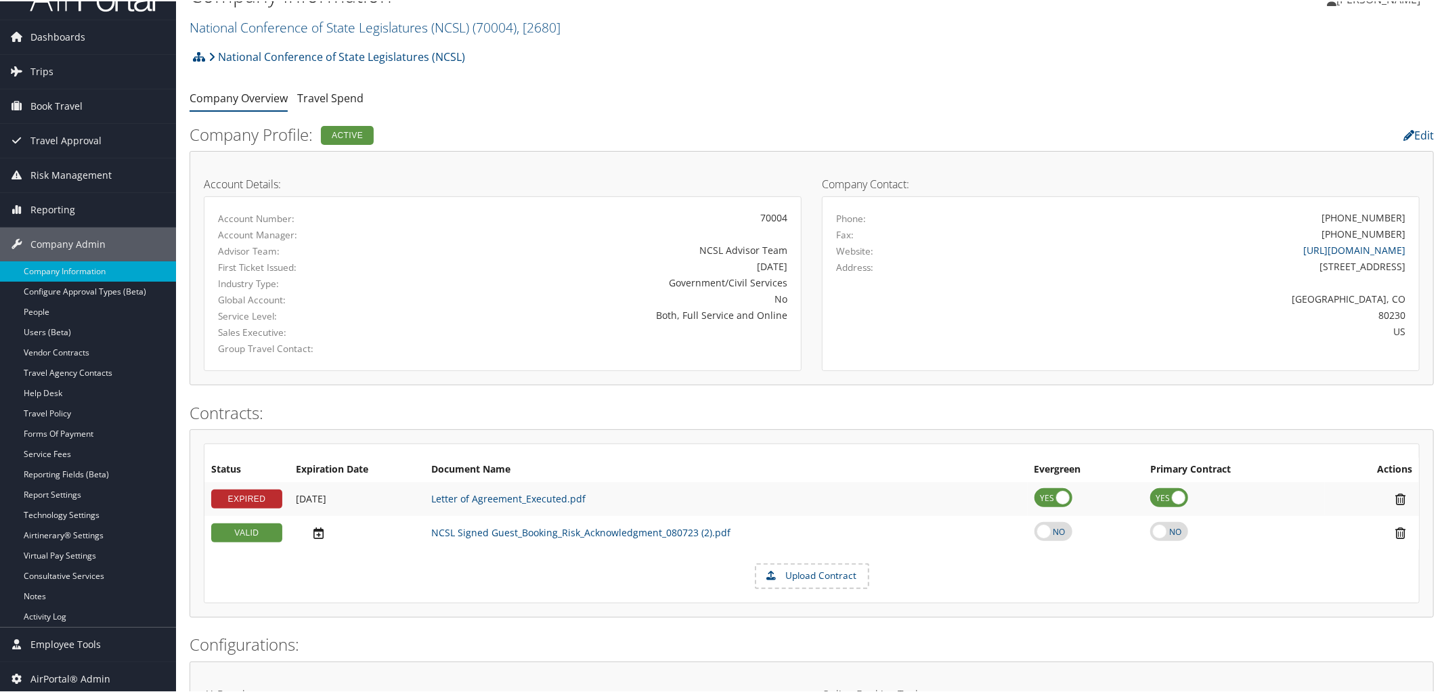
scroll to position [0, 0]
